Goal: Check status: Check status

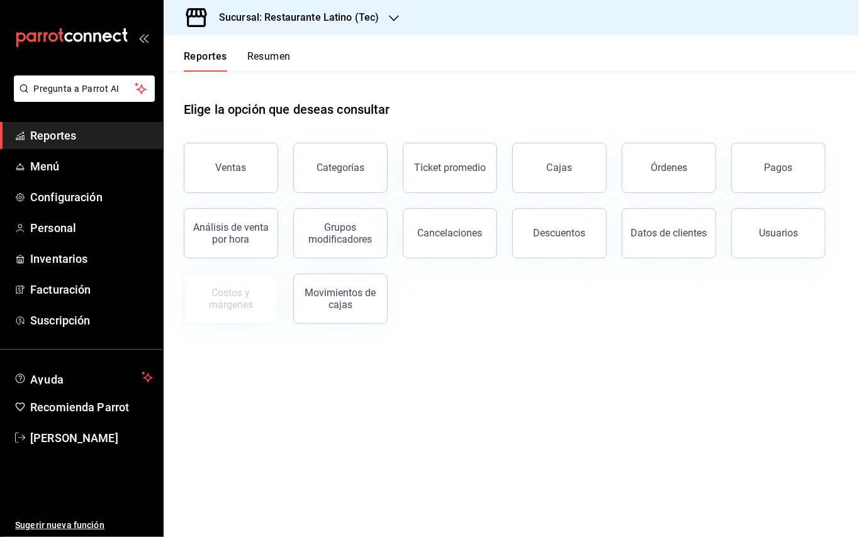
click at [768, 166] on div "Pagos" at bounding box center [779, 168] width 28 height 12
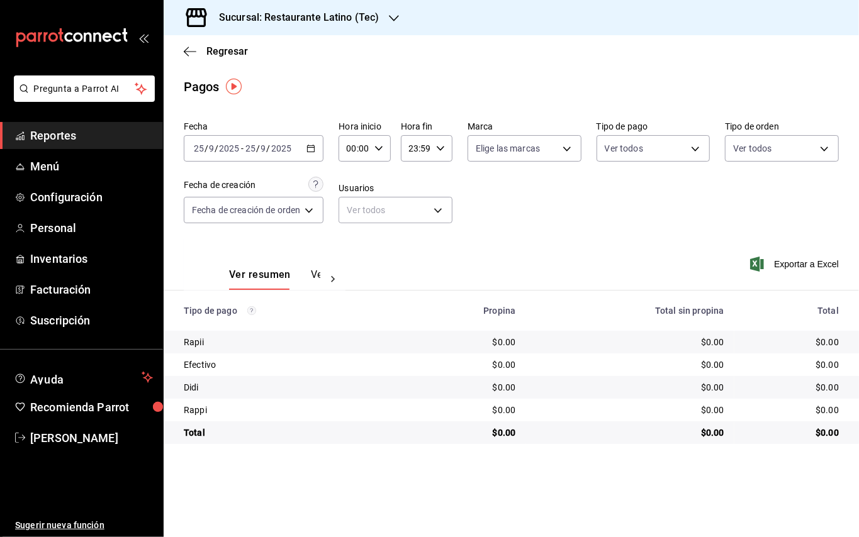
click at [313, 137] on div "[DATE] [DATE] - [DATE] [DATE]" at bounding box center [254, 148] width 140 height 26
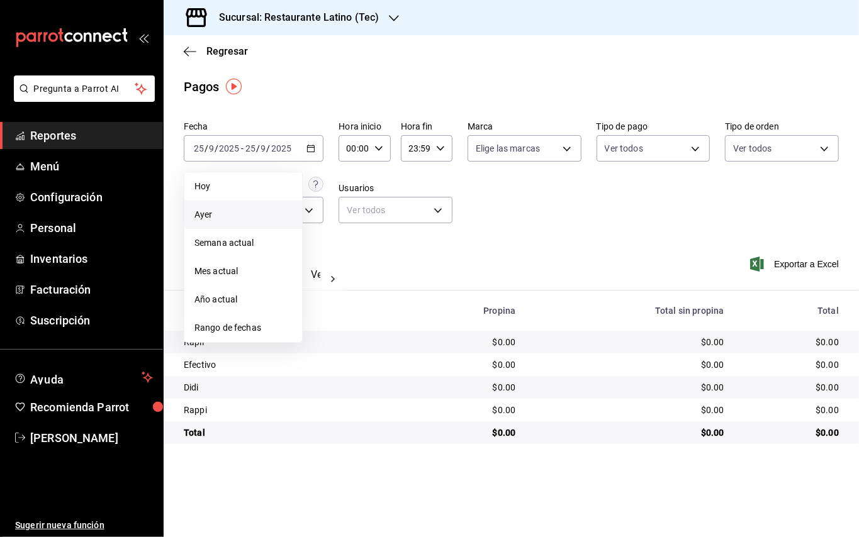
click at [253, 215] on span "Ayer" at bounding box center [243, 214] width 98 height 13
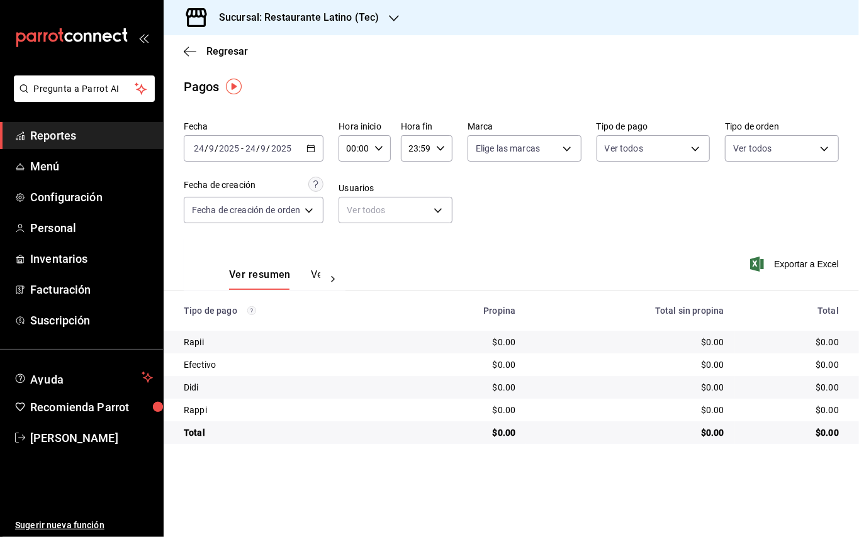
click at [383, 23] on div "Sucursal: Restaurante Latino (Tec)" at bounding box center [289, 17] width 230 height 35
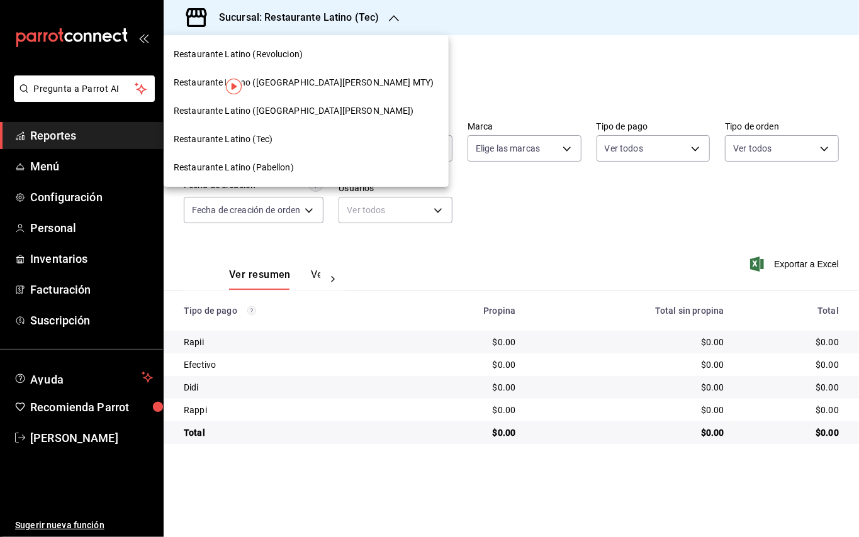
click at [293, 73] on div "Restaurante Latino ([GEOGRAPHIC_DATA][PERSON_NAME] MTY)" at bounding box center [306, 83] width 285 height 28
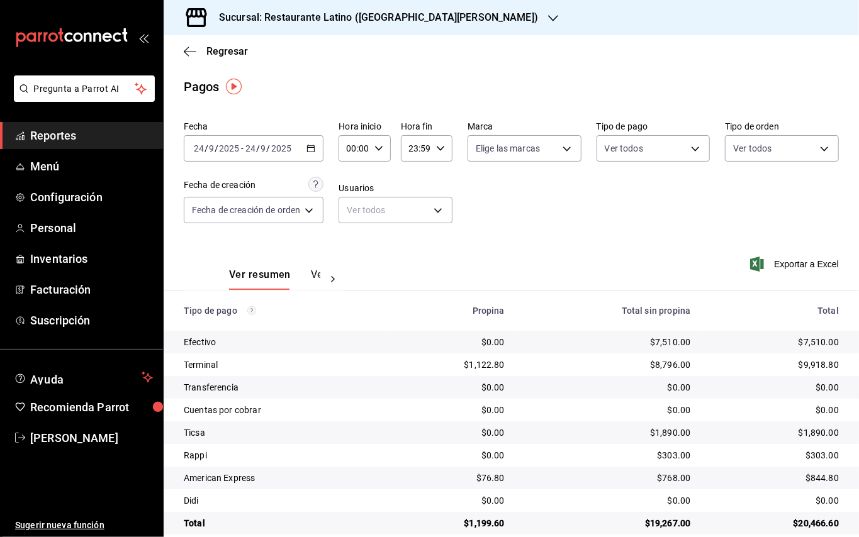
click at [315, 272] on div "Ver resumen Ver pagos" at bounding box center [274, 279] width 91 height 21
click at [318, 274] on button "Ver pagos" at bounding box center [334, 279] width 47 height 21
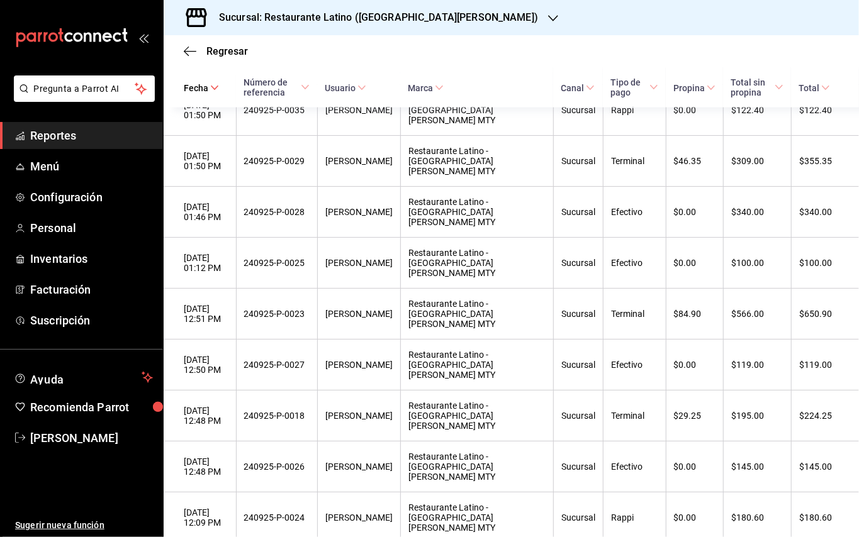
scroll to position [1014, 0]
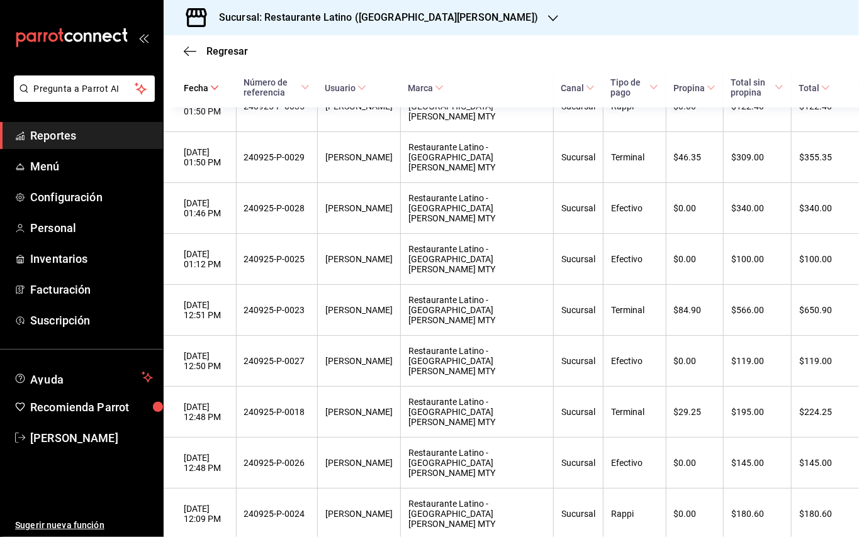
click at [318, 26] on div "Sucursal: Restaurante Latino ([GEOGRAPHIC_DATA][PERSON_NAME])" at bounding box center [369, 17] width 390 height 35
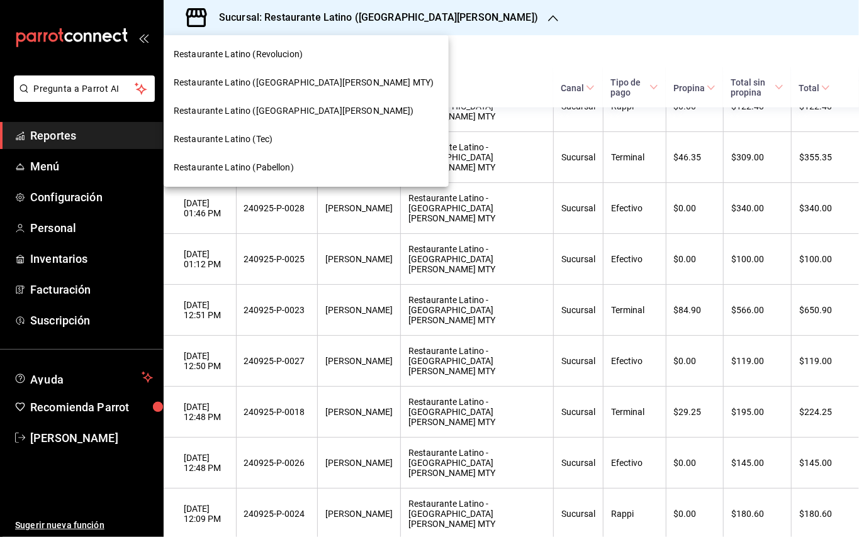
click at [282, 57] on span "Restaurante Latino (Revolucion)" at bounding box center [238, 54] width 129 height 13
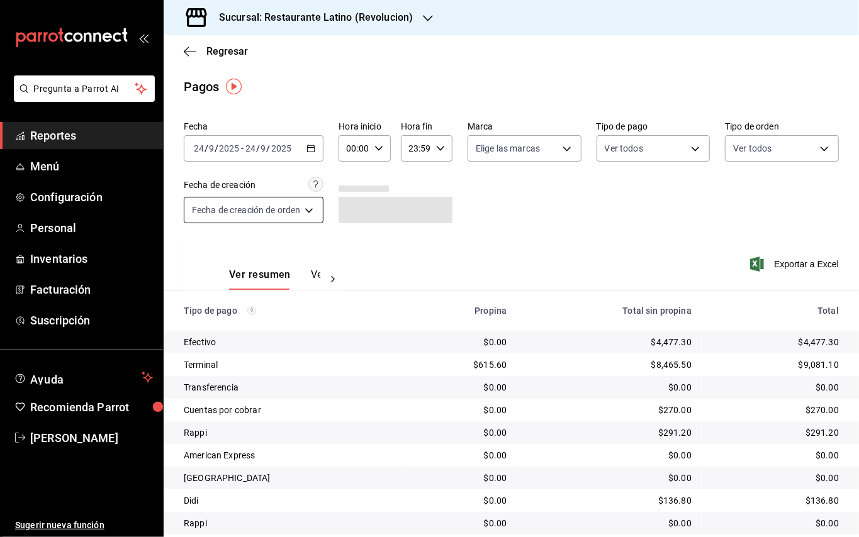
click at [316, 140] on div "[DATE] [DATE] - [DATE] [DATE]" at bounding box center [254, 148] width 140 height 26
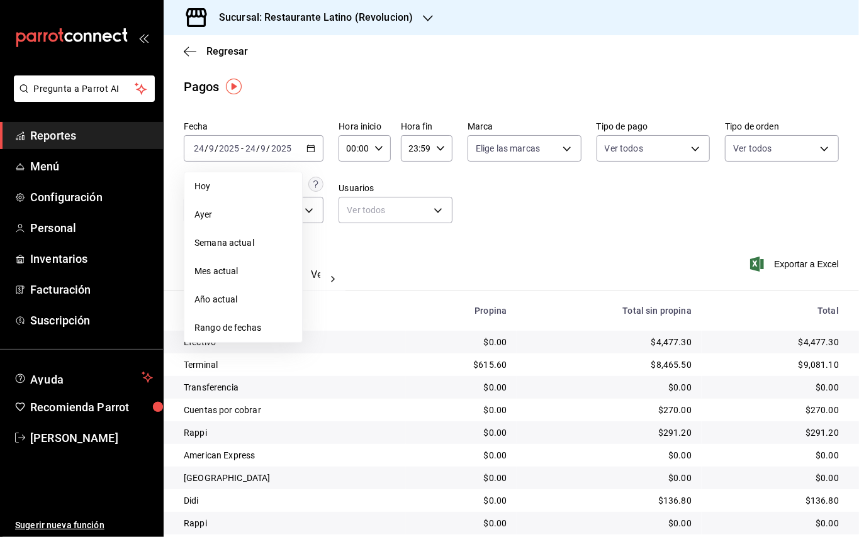
click at [462, 234] on div "Fecha [DATE] [DATE] - [DATE] [DATE] [DATE] [DATE] Semana actual Mes actual Año …" at bounding box center [511, 177] width 655 height 122
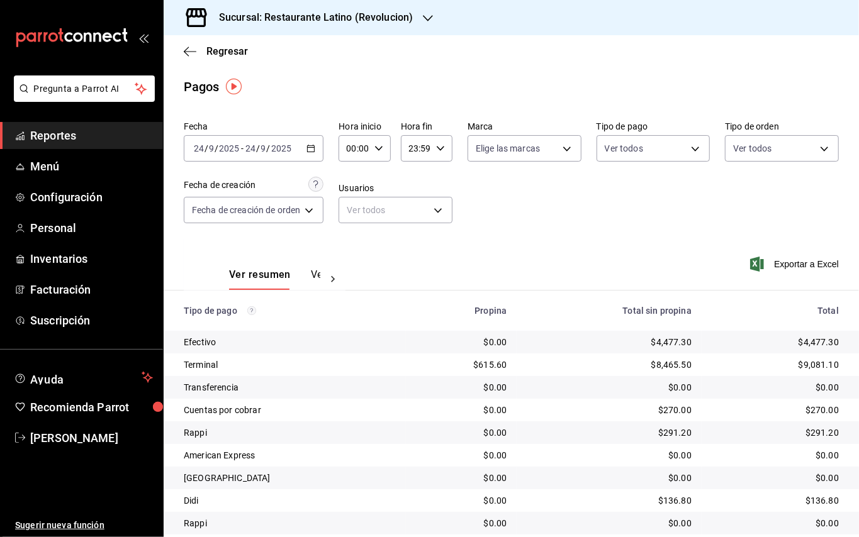
click at [315, 276] on button "Ver pagos" at bounding box center [334, 279] width 47 height 21
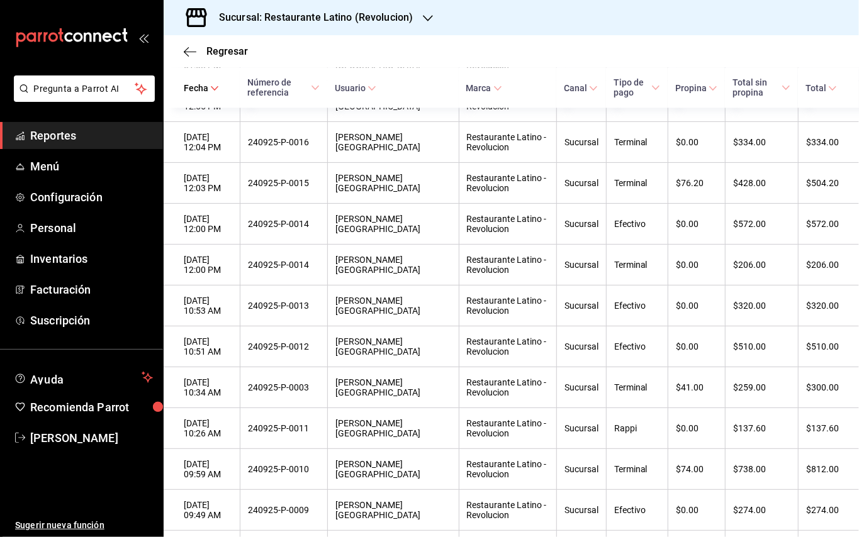
scroll to position [1376, 0]
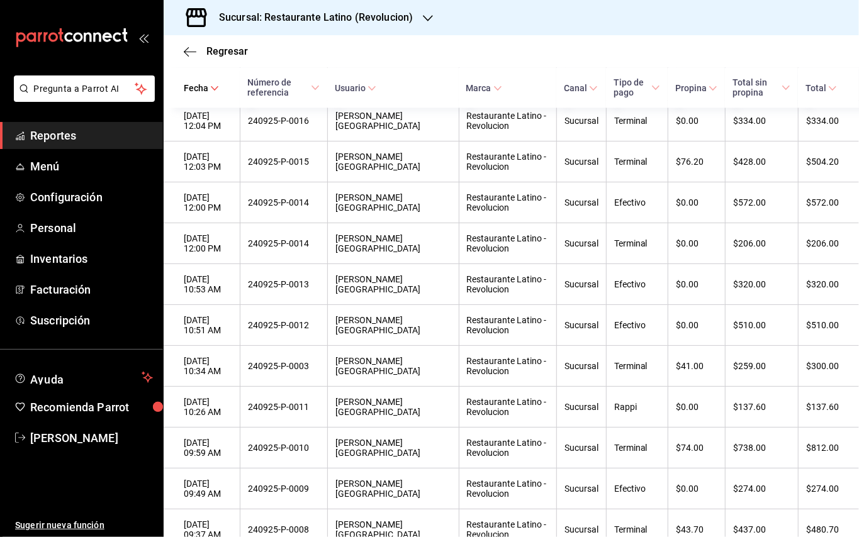
click at [360, 25] on div "Sucursal: Restaurante Latino (Revolucion)" at bounding box center [306, 17] width 264 height 35
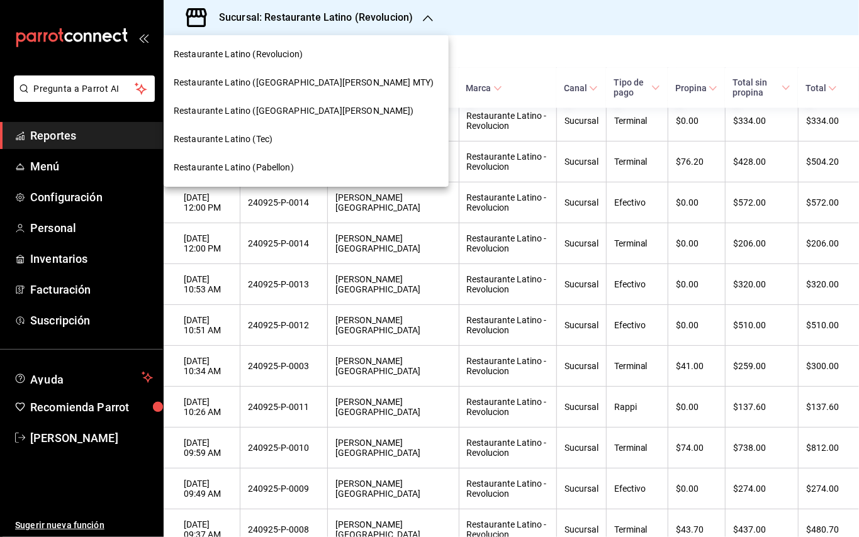
click at [279, 162] on span "Restaurante Latino (Pabellon)" at bounding box center [234, 167] width 120 height 13
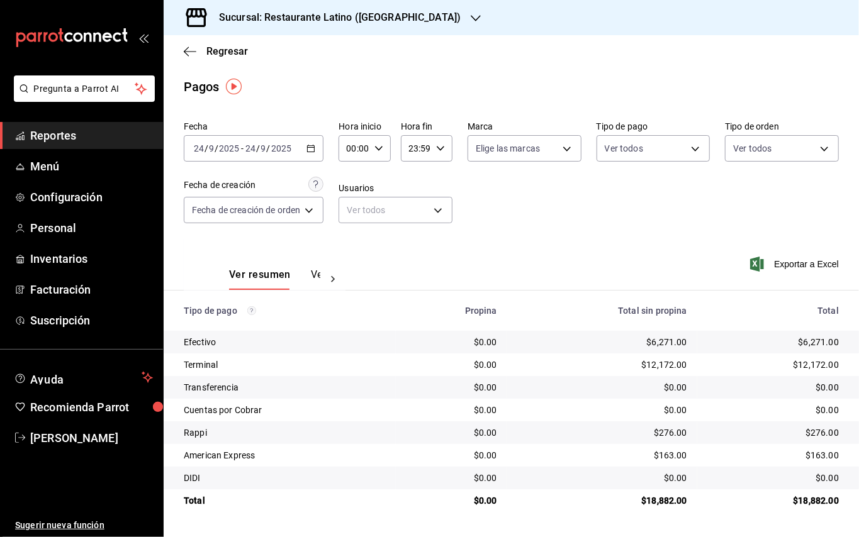
click at [313, 275] on button "Ver pagos" at bounding box center [334, 279] width 47 height 21
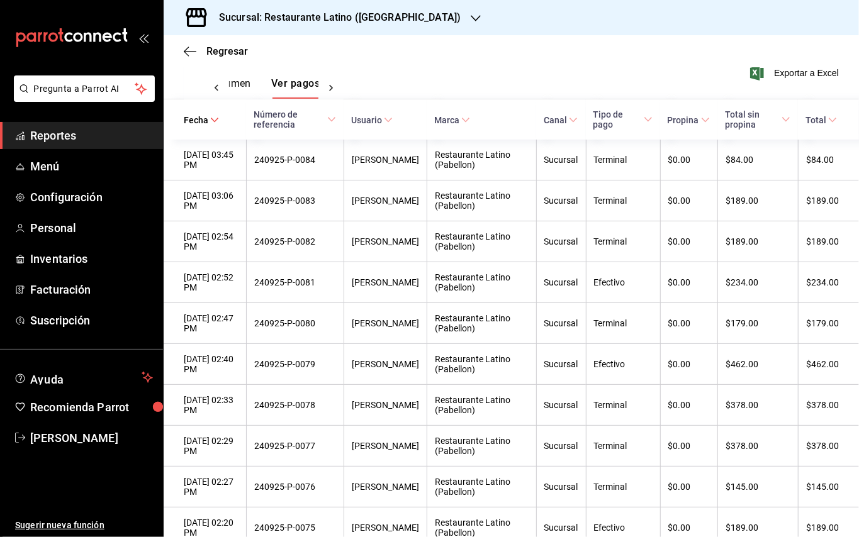
scroll to position [170, 0]
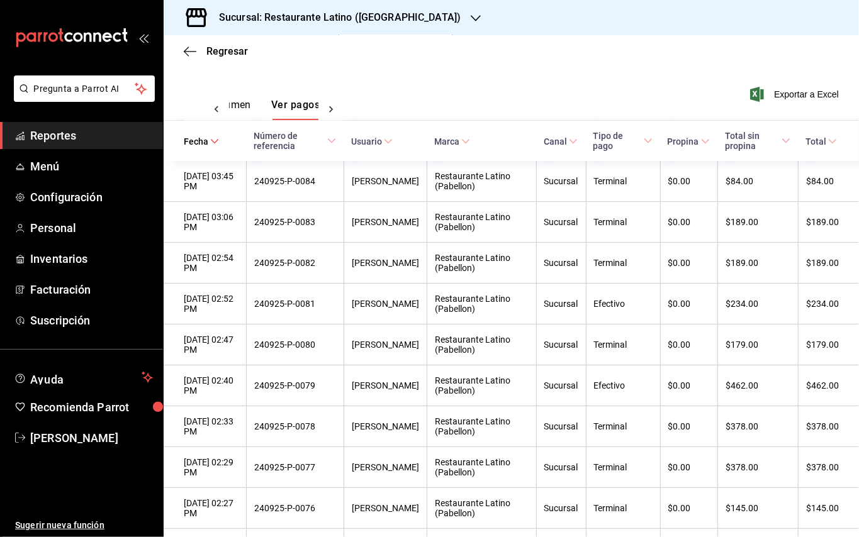
click at [240, 104] on button "Ver resumen" at bounding box center [222, 109] width 59 height 21
